Goal: Navigation & Orientation: Find specific page/section

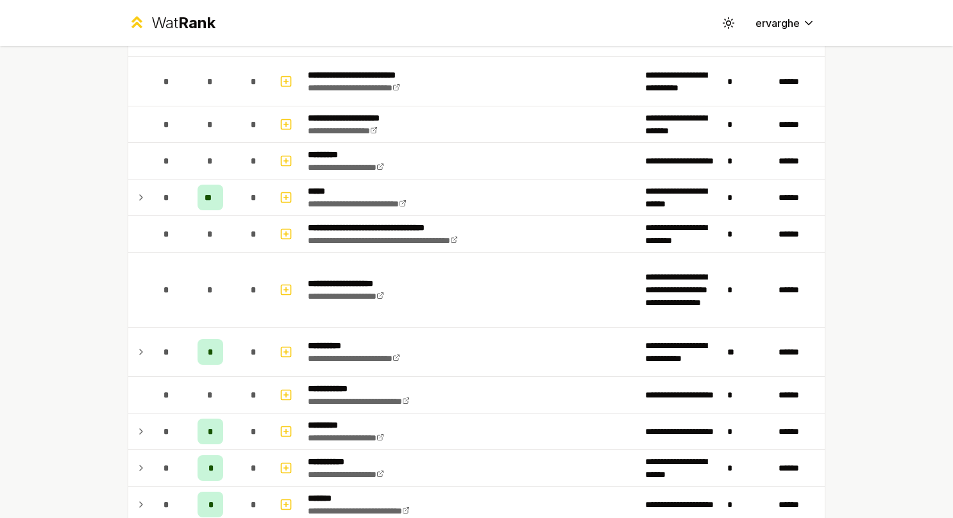
scroll to position [898, 0]
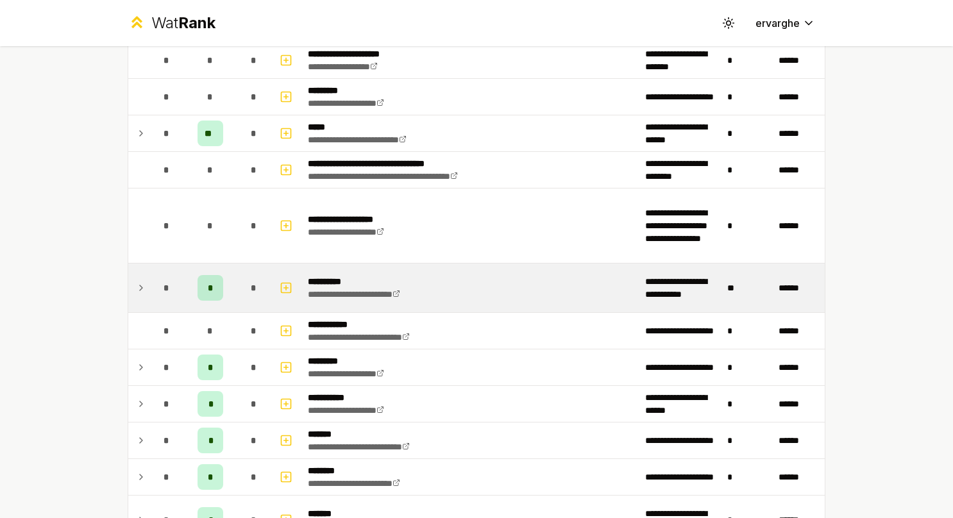
click at [137, 290] on td at bounding box center [138, 288] width 21 height 49
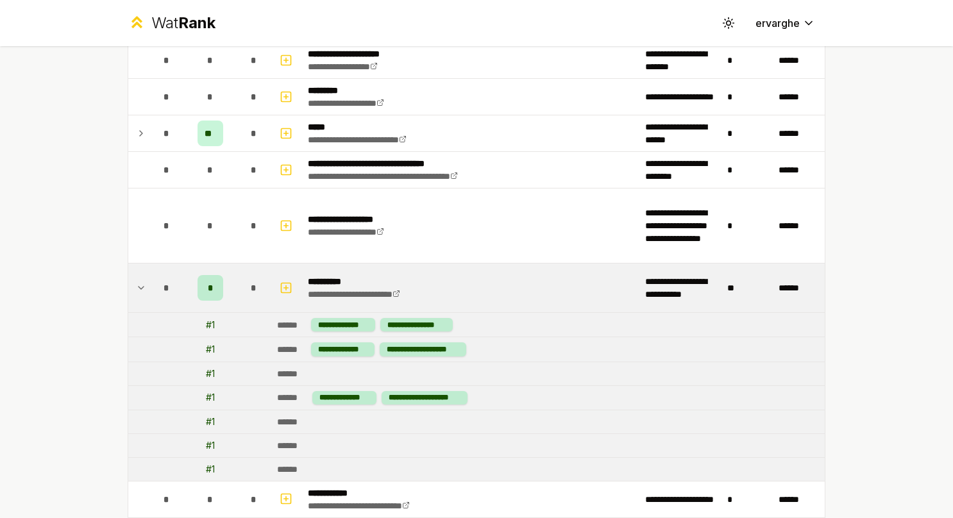
click at [136, 282] on icon at bounding box center [141, 287] width 10 height 15
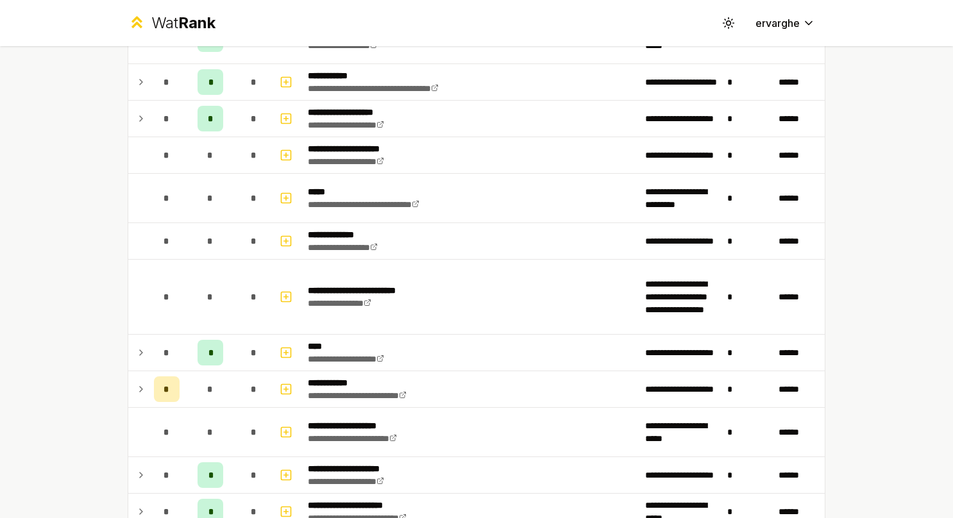
scroll to position [1475, 0]
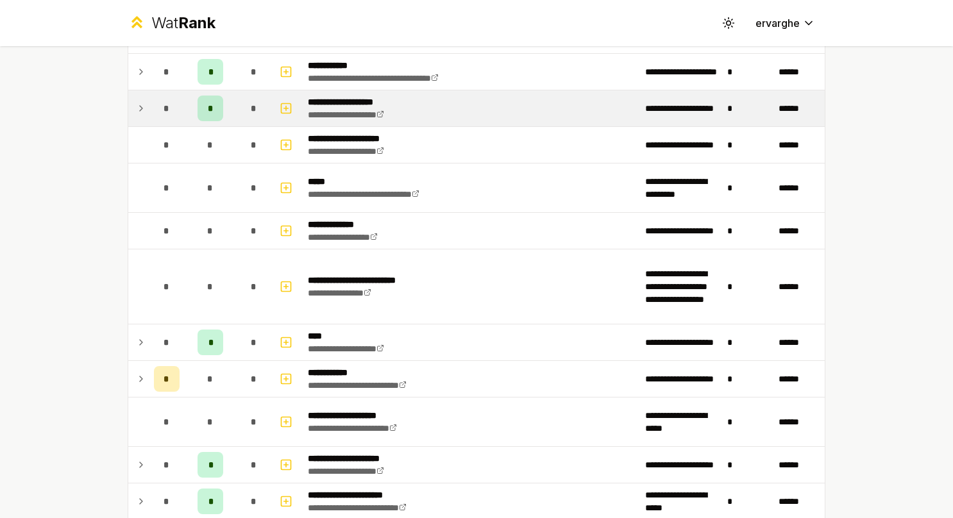
click at [133, 92] on td at bounding box center [138, 108] width 21 height 36
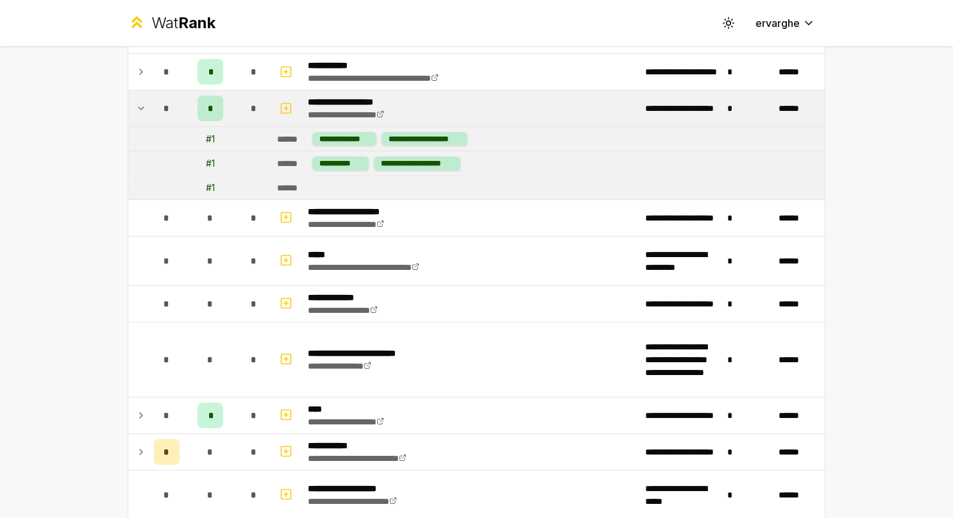
click at [133, 92] on td at bounding box center [138, 108] width 21 height 36
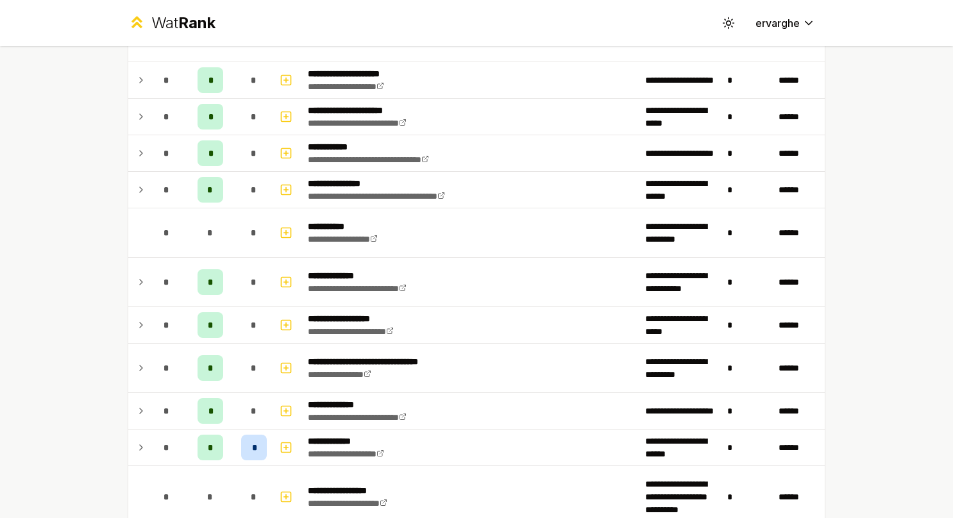
scroll to position [1987, 0]
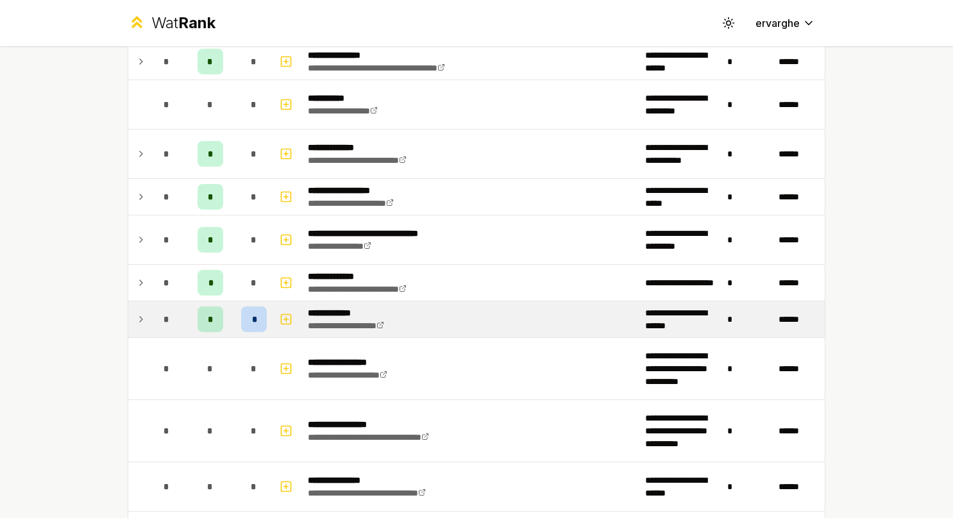
click at [136, 312] on icon at bounding box center [141, 319] width 10 height 15
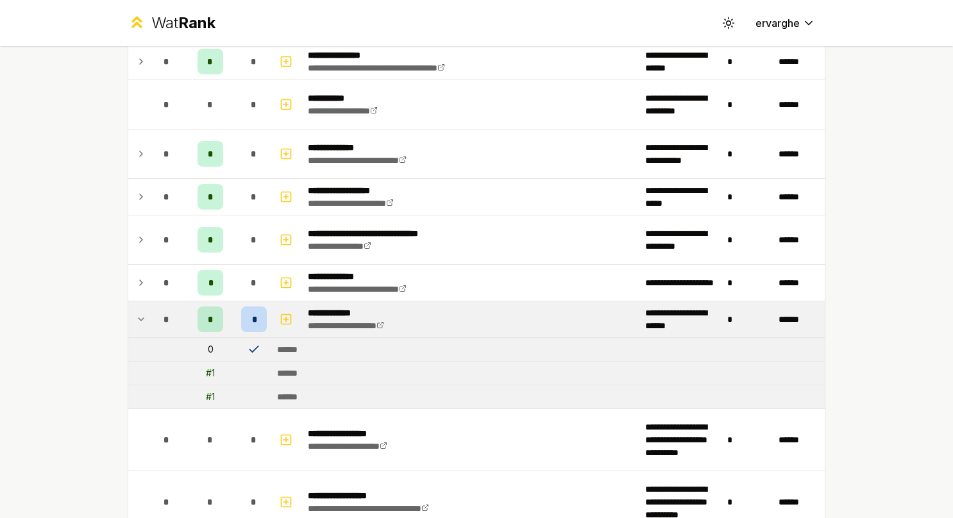
click at [136, 312] on icon at bounding box center [141, 319] width 10 height 15
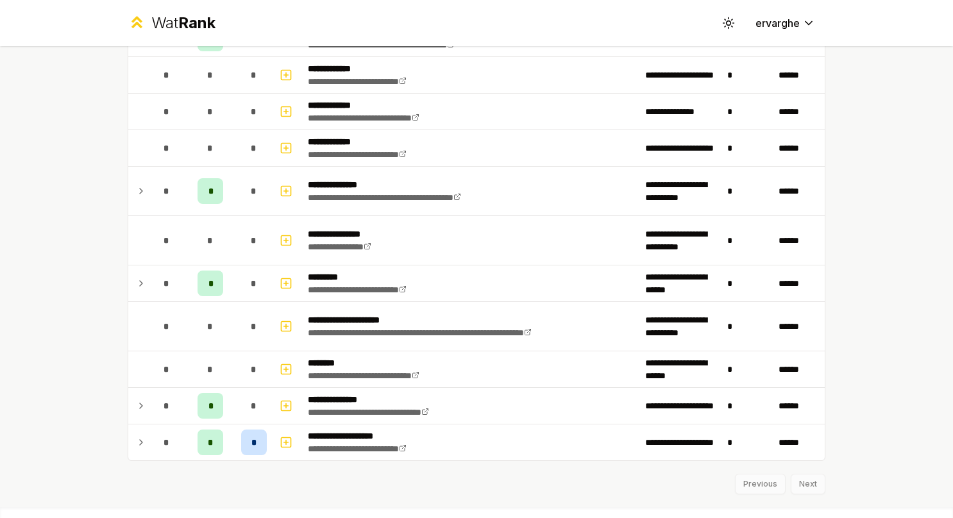
scroll to position [2572, 0]
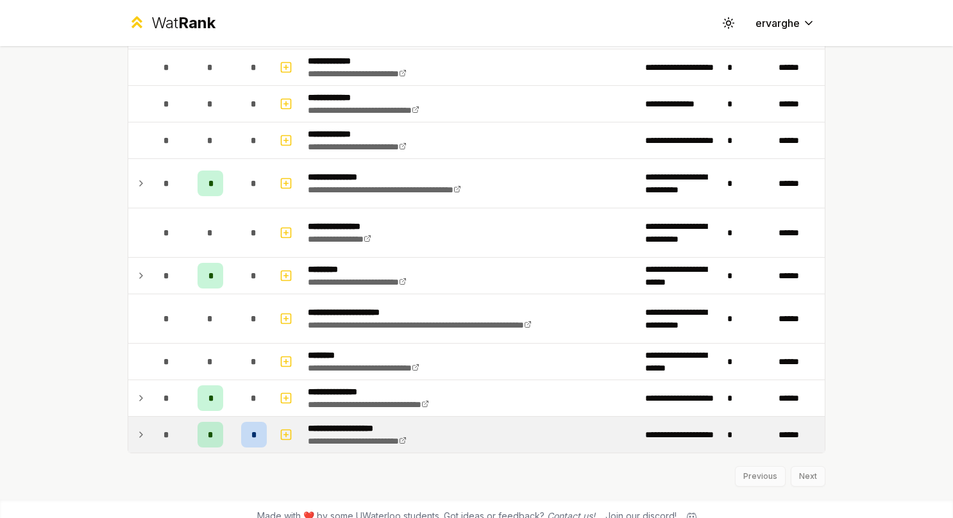
click at [154, 422] on div "*" at bounding box center [167, 435] width 26 height 26
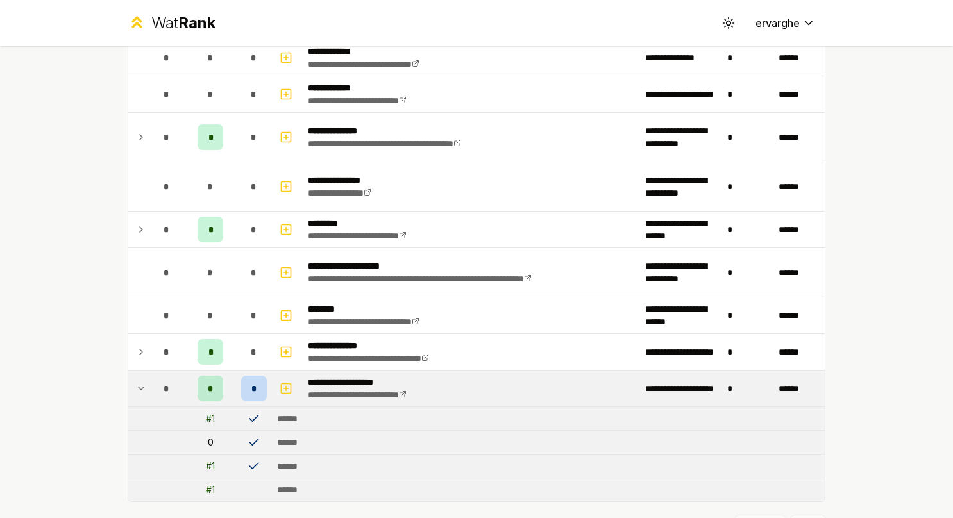
scroll to position [2666, 0]
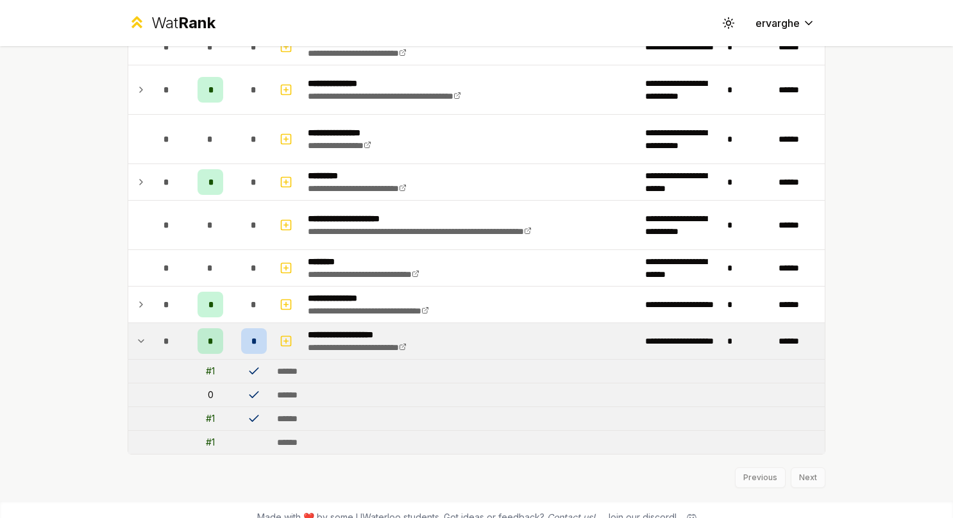
click at [137, 333] on icon at bounding box center [141, 340] width 10 height 15
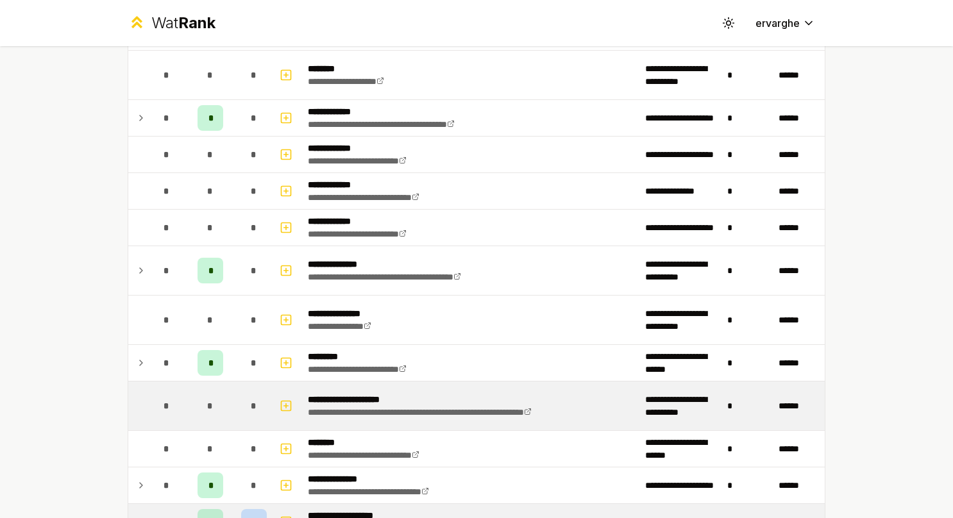
scroll to position [2572, 0]
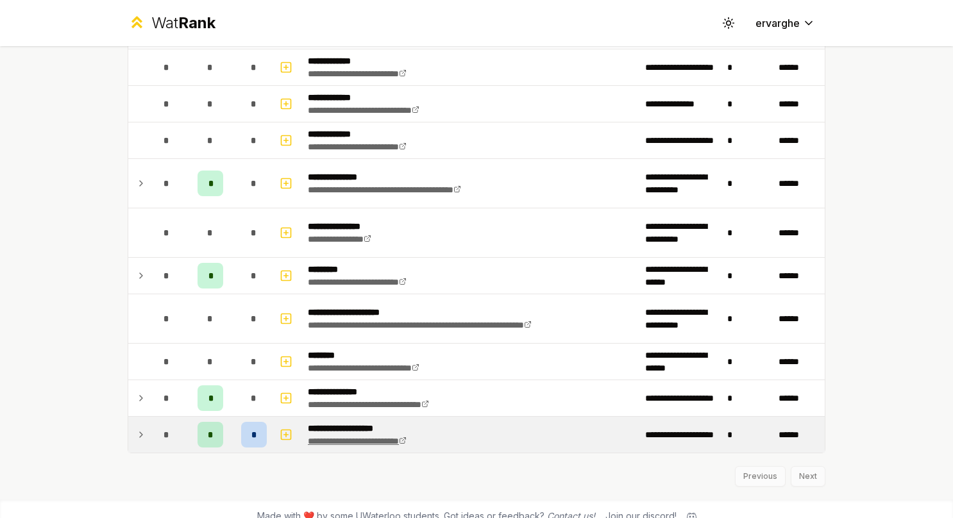
click at [360, 437] on link "**********" at bounding box center [357, 441] width 99 height 9
